Goal: Information Seeking & Learning: Check status

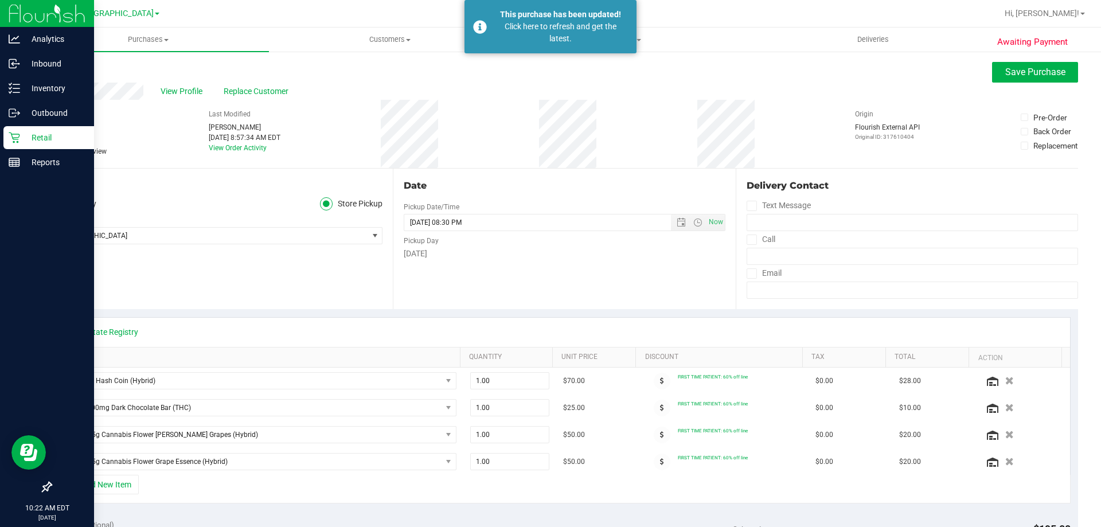
scroll to position [229, 0]
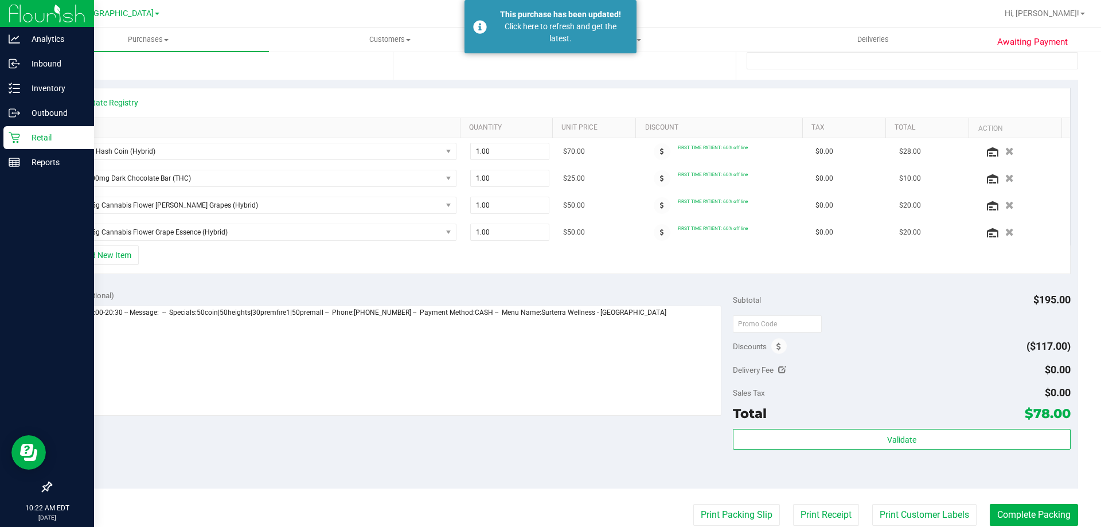
click at [76, 142] on p "Retail" at bounding box center [54, 138] width 69 height 14
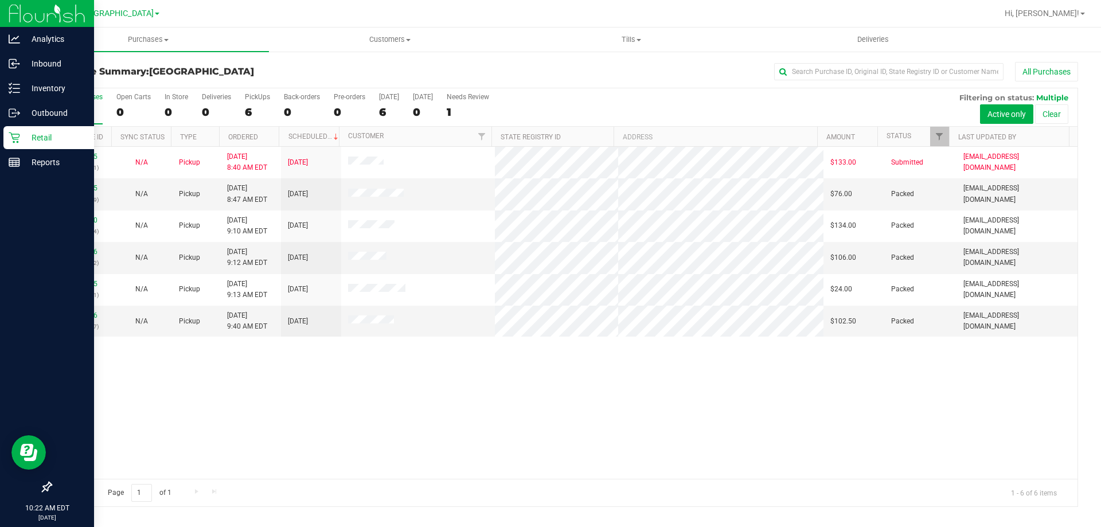
click at [20, 142] on p "Retail" at bounding box center [54, 138] width 69 height 14
click at [32, 162] on p "Reports" at bounding box center [54, 162] width 69 height 14
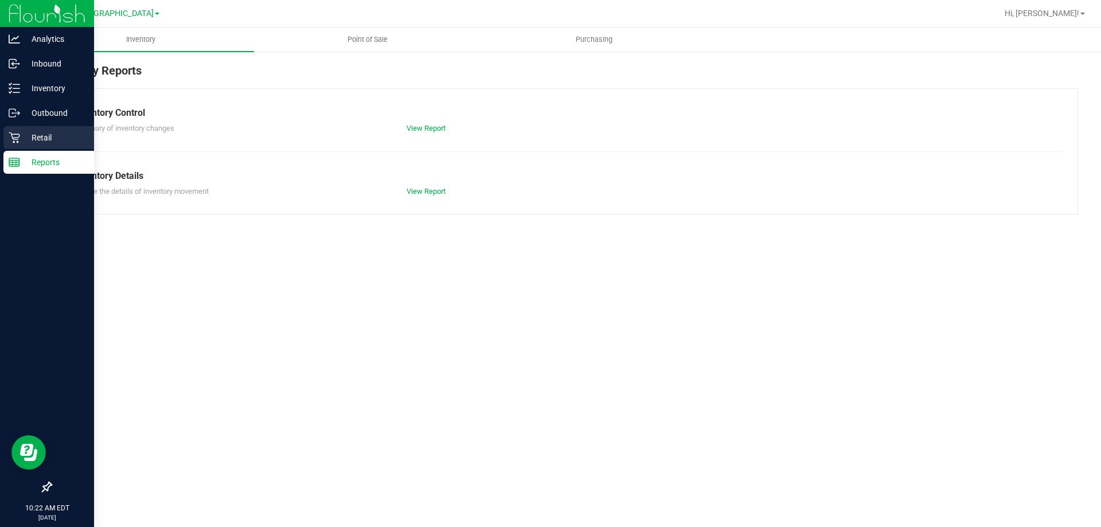
click at [29, 139] on p "Retail" at bounding box center [54, 138] width 69 height 14
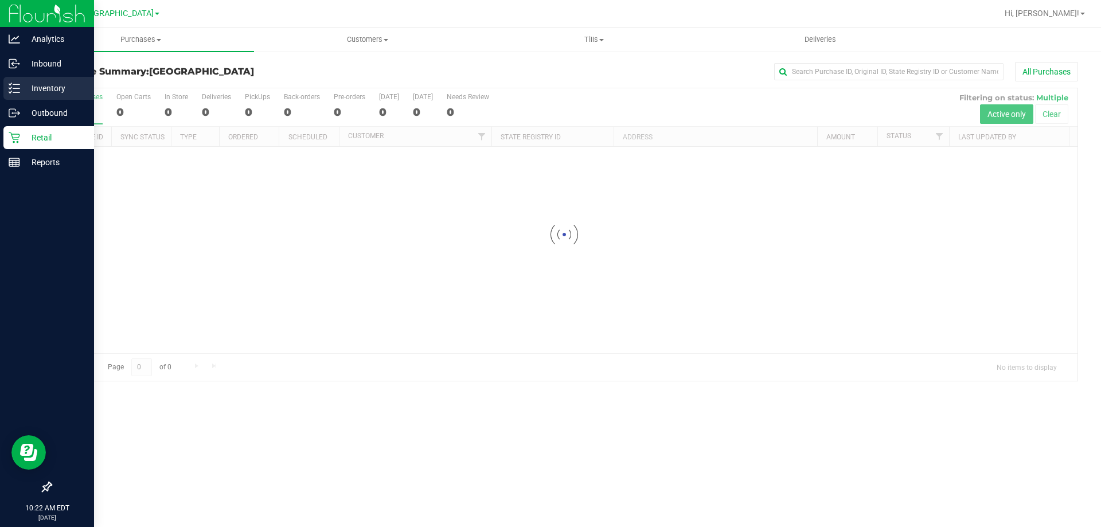
click at [23, 90] on p "Inventory" at bounding box center [54, 88] width 69 height 14
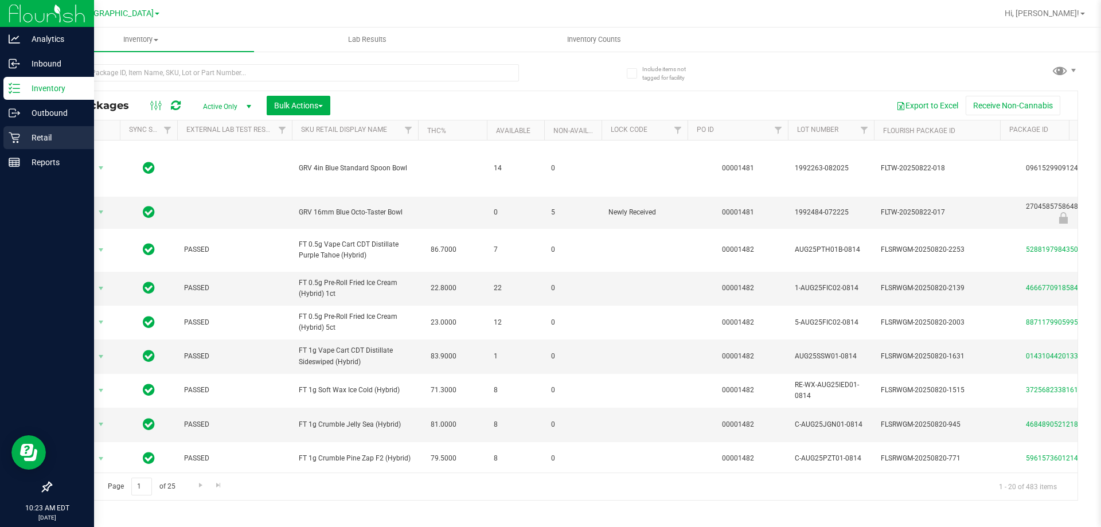
click at [11, 134] on icon at bounding box center [14, 137] width 11 height 11
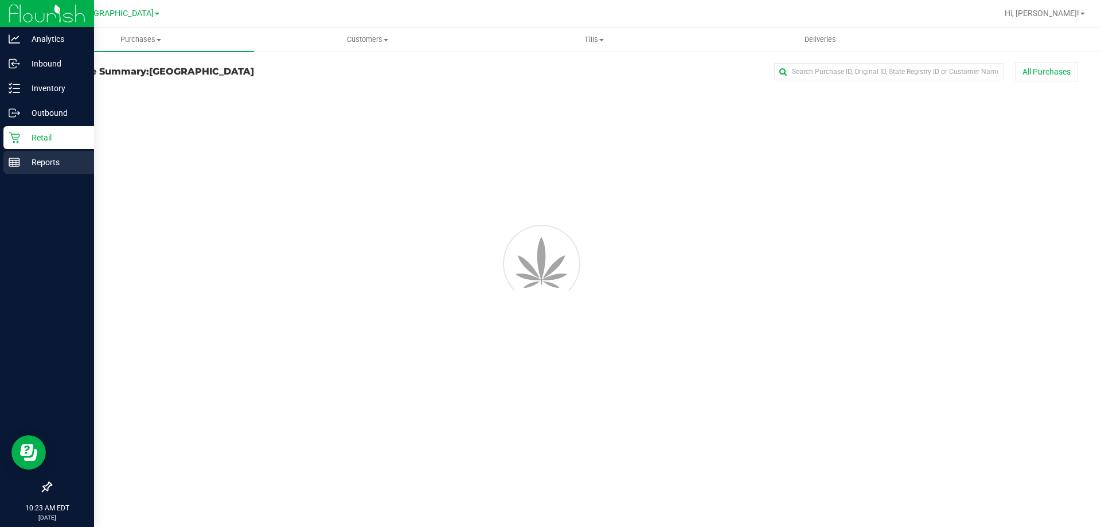
click at [48, 163] on p "Reports" at bounding box center [54, 162] width 69 height 14
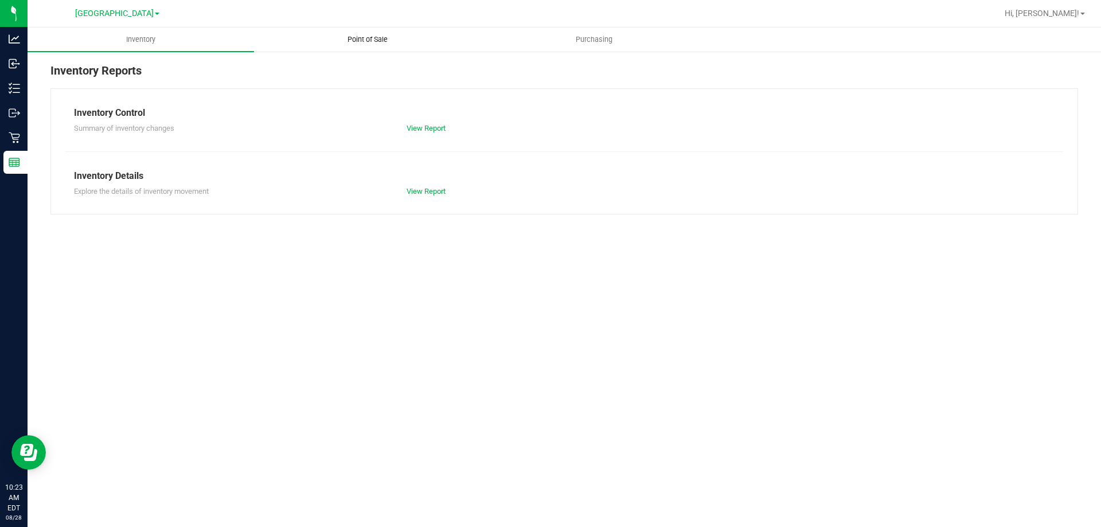
click at [370, 36] on span "Point of Sale" at bounding box center [367, 39] width 71 height 10
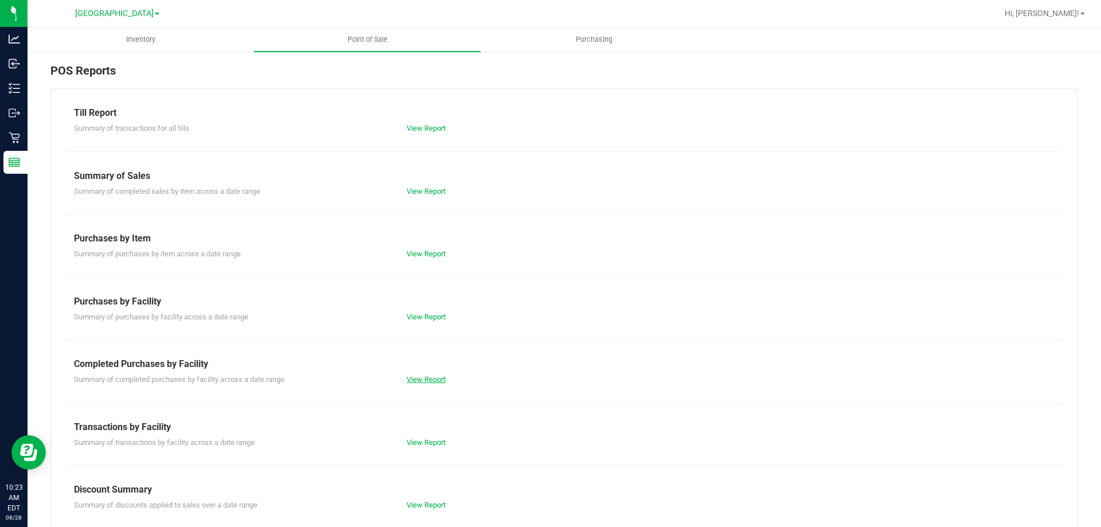
click at [429, 375] on link "View Report" at bounding box center [426, 379] width 39 height 9
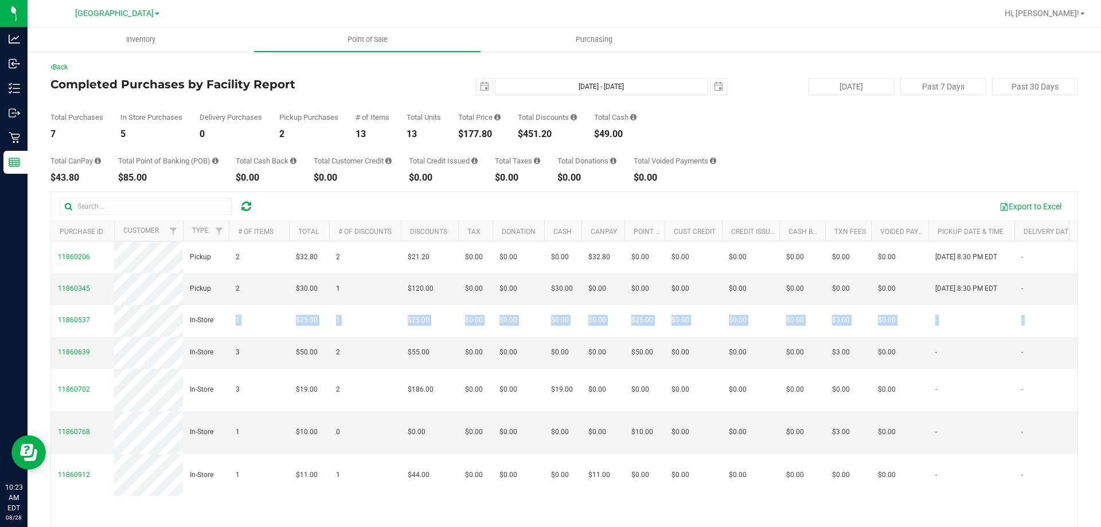
scroll to position [0, 631]
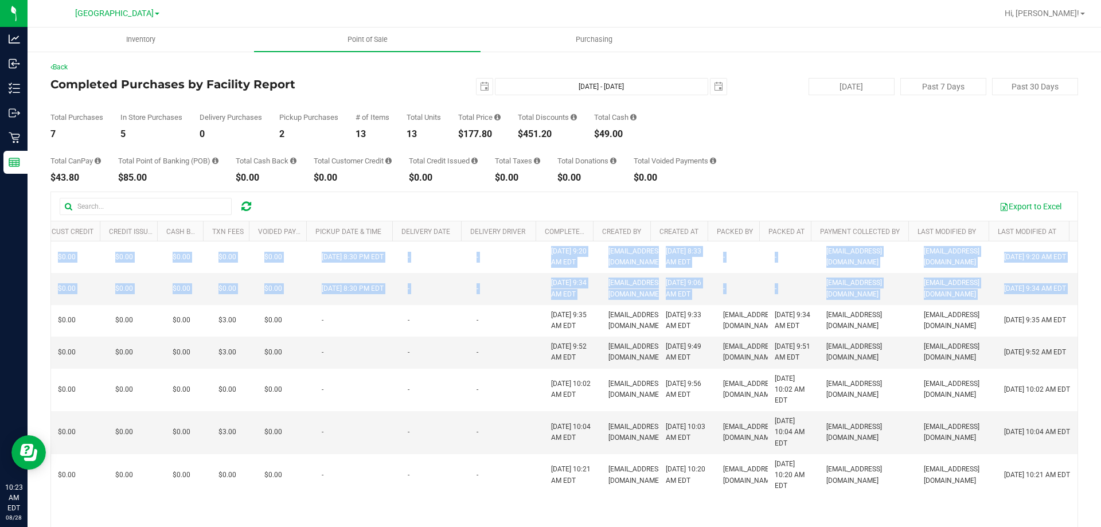
drag, startPoint x: 225, startPoint y: 310, endPoint x: 1101, endPoint y: 325, distance: 875.3
click at [1101, 325] on div "Inventory Point of Sale Purchasing Back Completed Purchases by Facility Report …" at bounding box center [565, 278] width 1074 height 500
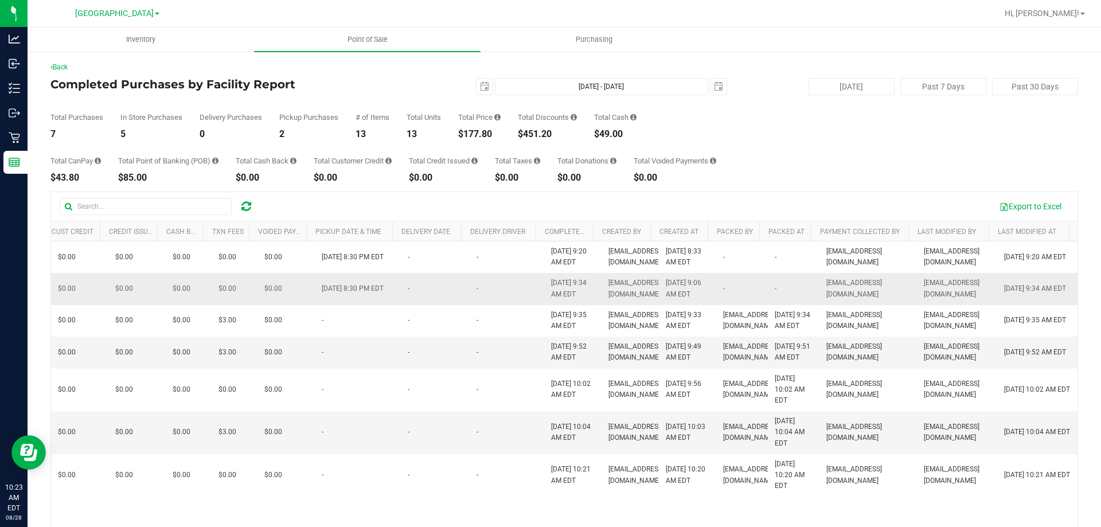
click at [768, 277] on td "-" at bounding box center [794, 289] width 52 height 32
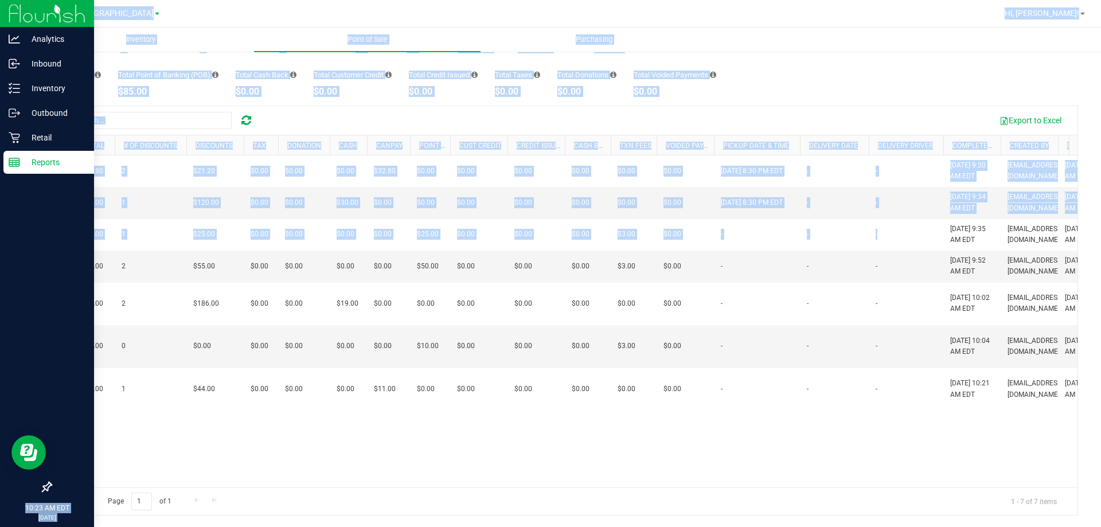
scroll to position [0, 0]
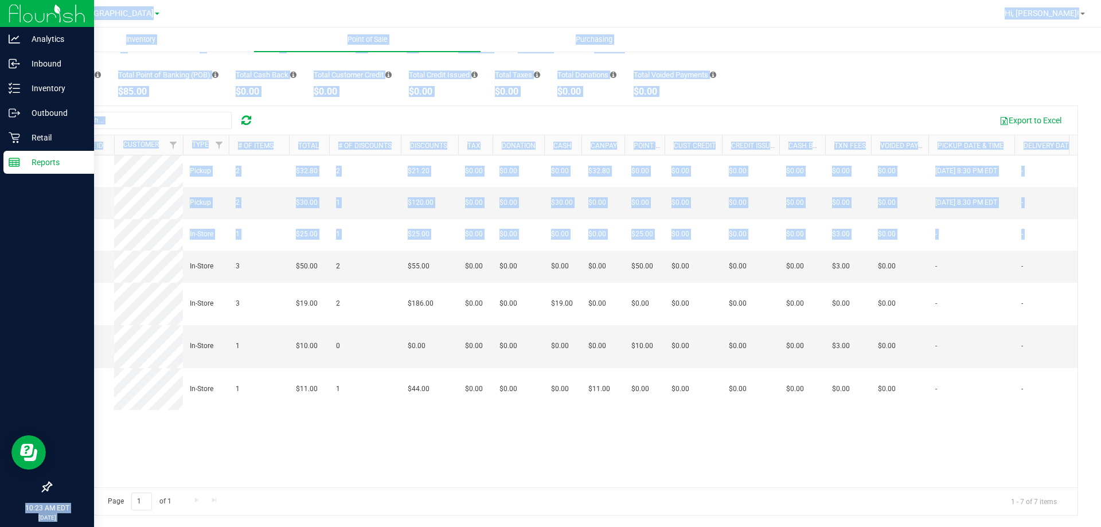
drag, startPoint x: 522, startPoint y: 250, endPoint x: 9, endPoint y: 288, distance: 515.3
click at [9, 288] on div "Analytics Inbound Inventory Outbound Retail Reports 10:23 AM EDT 08/28/2025 08/…" at bounding box center [550, 263] width 1101 height 527
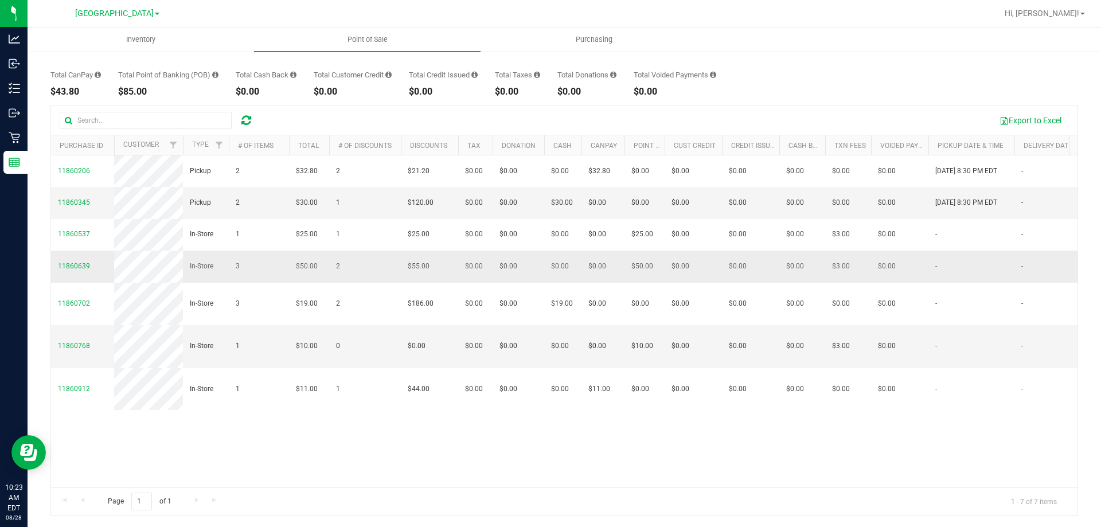
click at [308, 282] on td "$50.00" at bounding box center [309, 267] width 40 height 32
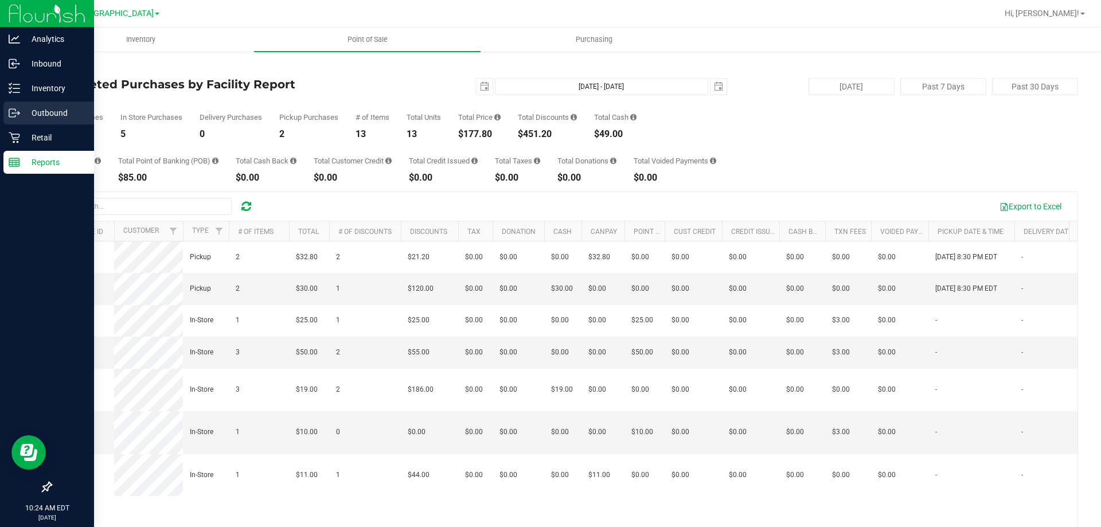
click at [1, 124] on link "Outbound" at bounding box center [47, 114] width 94 height 25
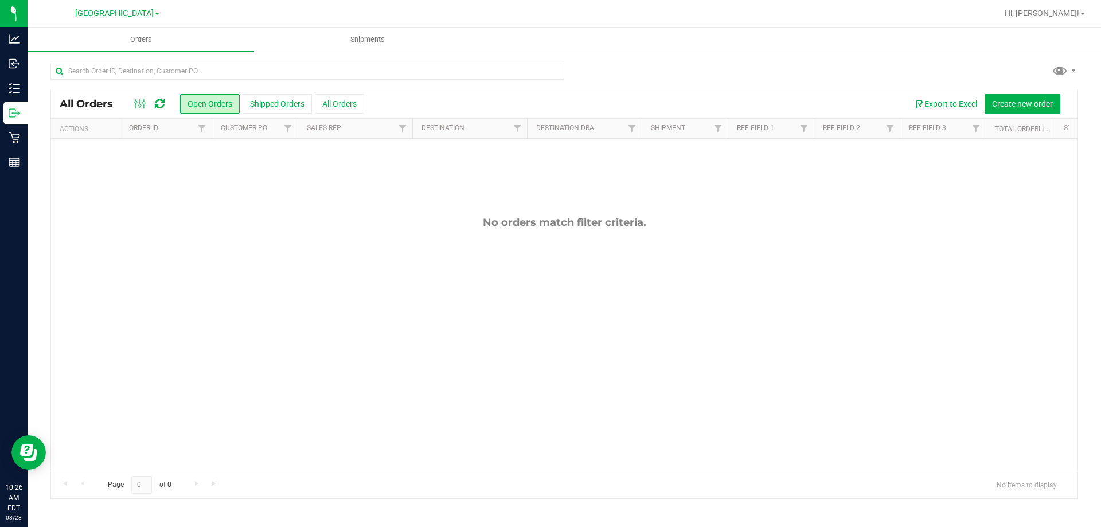
click at [595, 28] on ul "Orders Shipments" at bounding box center [578, 40] width 1101 height 25
click at [687, 279] on div "No orders match filter criteria." at bounding box center [564, 343] width 1027 height 409
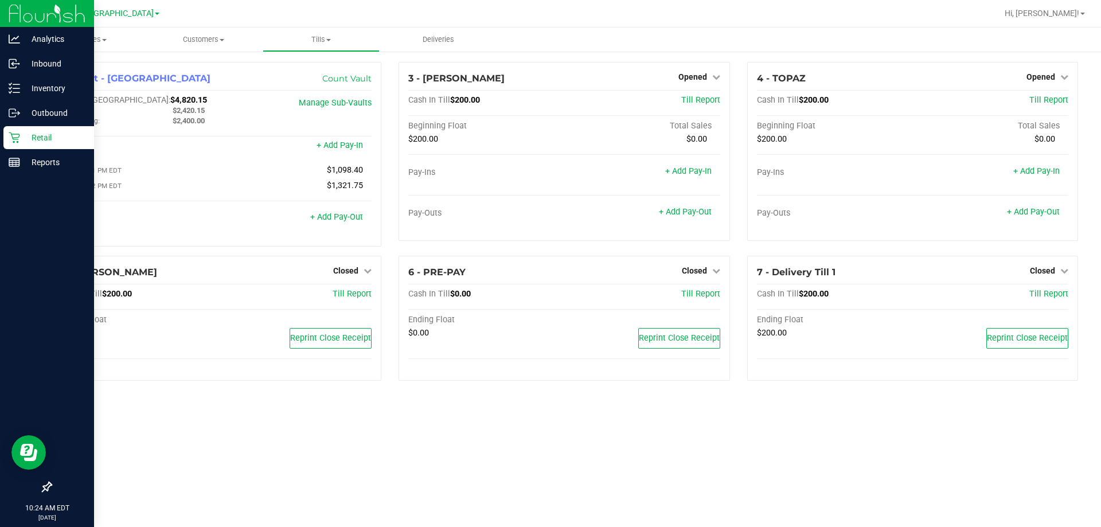
click at [14, 141] on icon at bounding box center [14, 137] width 11 height 11
